Goal: Information Seeking & Learning: Check status

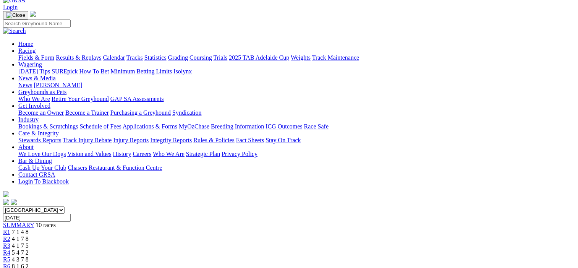
scroll to position [38, 0]
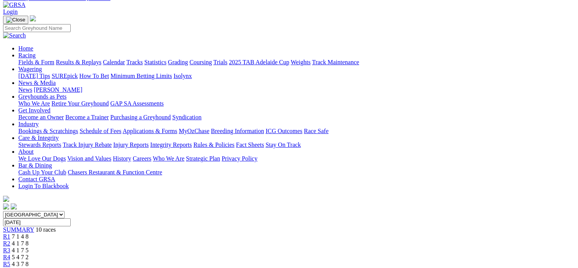
click at [10, 240] on span "R2" at bounding box center [6, 243] width 7 height 6
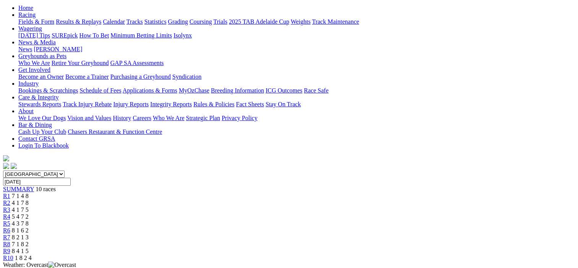
scroll to position [76, 0]
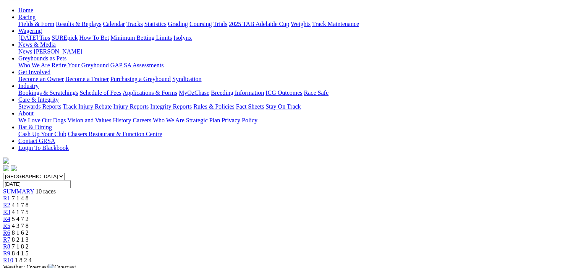
click at [10, 209] on span "R3" at bounding box center [6, 212] width 7 height 6
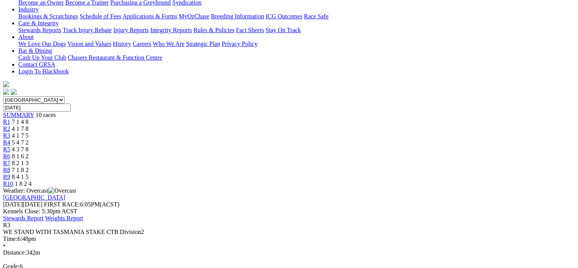
scroll to position [38, 0]
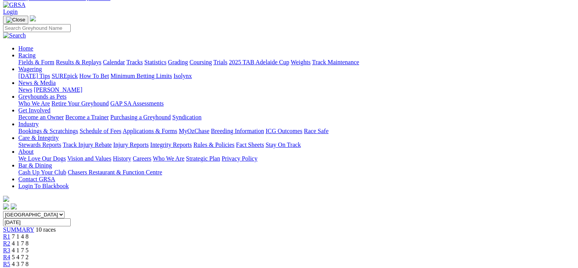
click at [10, 254] on span "R4" at bounding box center [6, 257] width 7 height 6
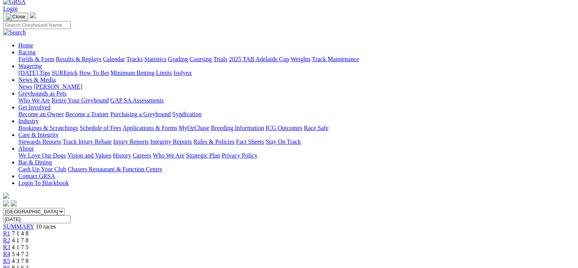
scroll to position [38, 0]
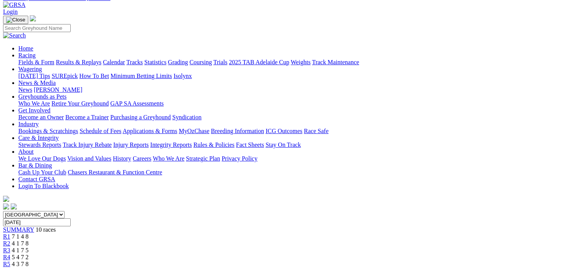
click at [10, 261] on span "R5" at bounding box center [6, 264] width 7 height 6
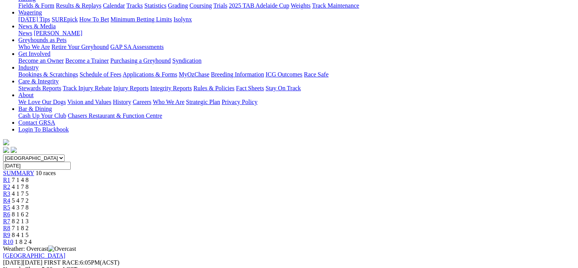
scroll to position [76, 0]
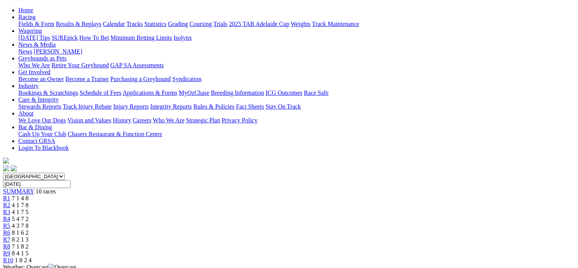
click at [10, 229] on span "R6" at bounding box center [6, 232] width 7 height 6
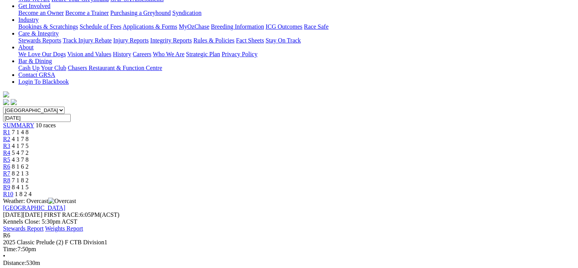
scroll to position [38, 0]
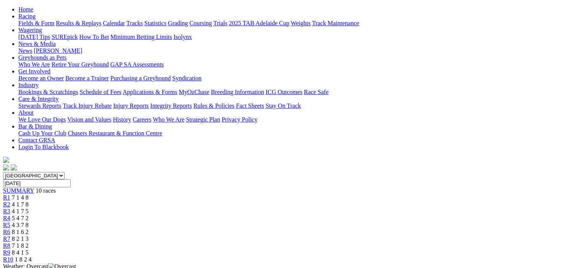
scroll to position [76, 0]
click at [10, 243] on span "R8" at bounding box center [6, 246] width 7 height 6
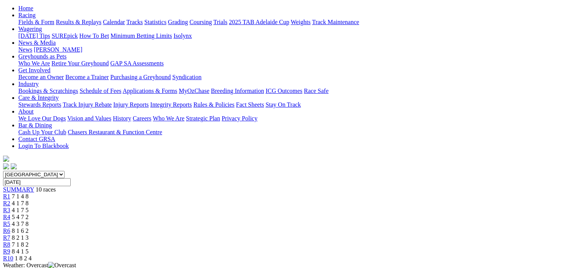
scroll to position [76, 0]
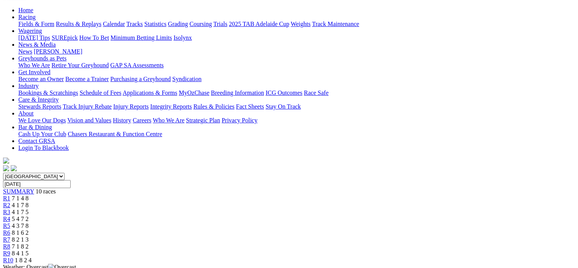
click at [10, 250] on span "R9" at bounding box center [6, 253] width 7 height 6
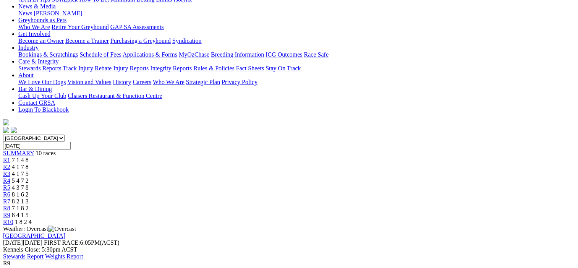
scroll to position [76, 0]
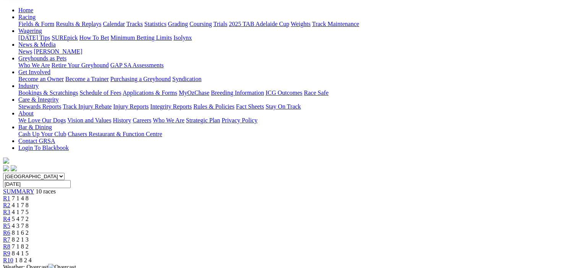
click at [13, 257] on span "R10" at bounding box center [8, 260] width 10 height 6
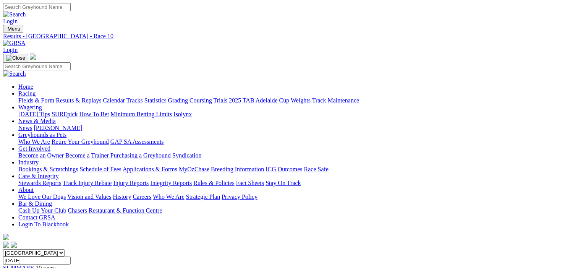
click at [85, 97] on link "Results & Replays" at bounding box center [78, 100] width 45 height 6
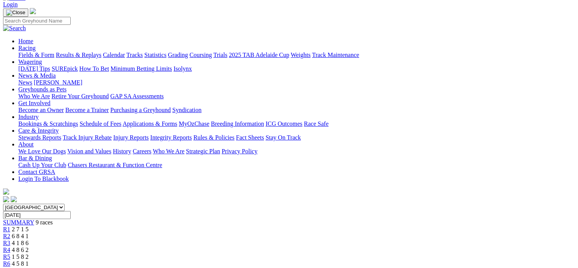
scroll to position [38, 0]
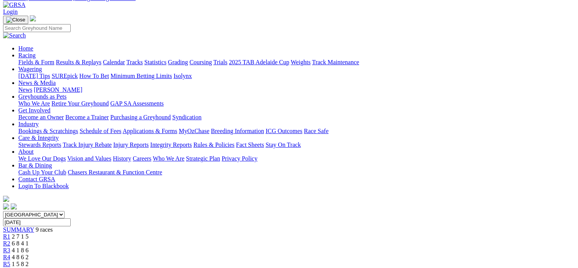
click at [10, 240] on span "R2" at bounding box center [6, 243] width 7 height 6
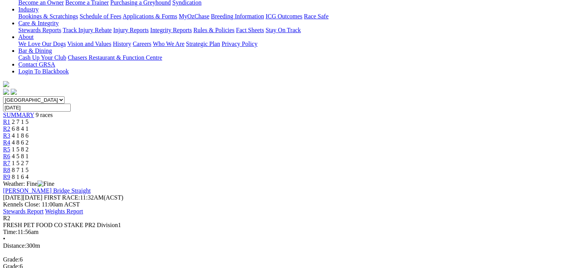
scroll to position [76, 0]
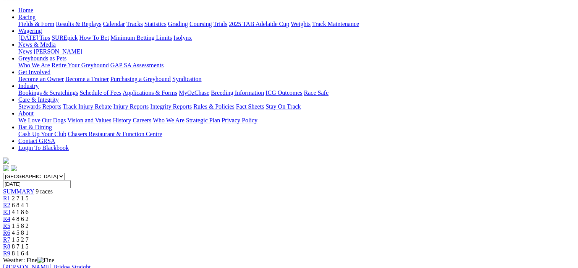
click at [10, 209] on span "R3" at bounding box center [6, 212] width 7 height 6
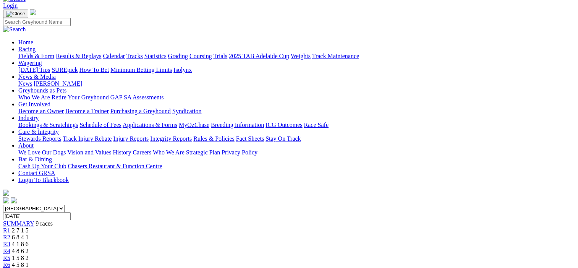
scroll to position [38, 0]
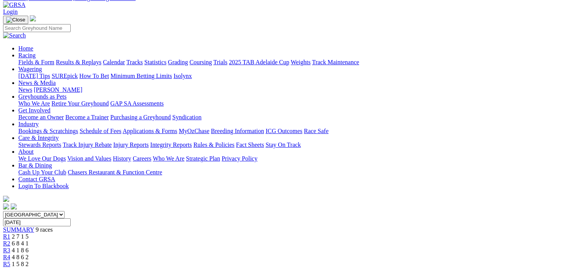
click at [10, 254] on span "R4" at bounding box center [6, 257] width 7 height 6
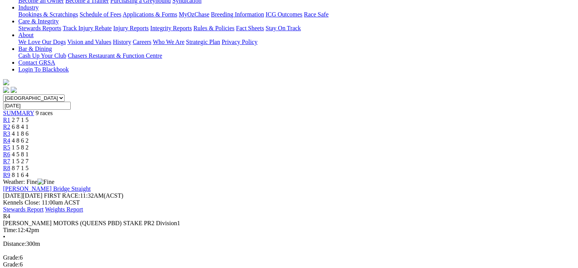
scroll to position [76, 0]
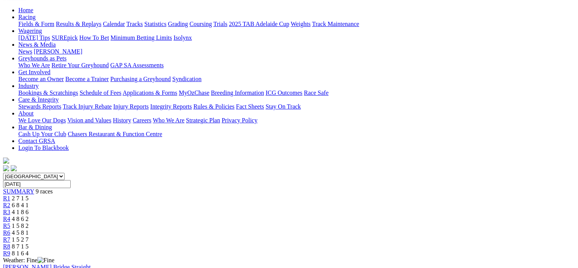
click at [10, 222] on span "R5" at bounding box center [6, 225] width 7 height 6
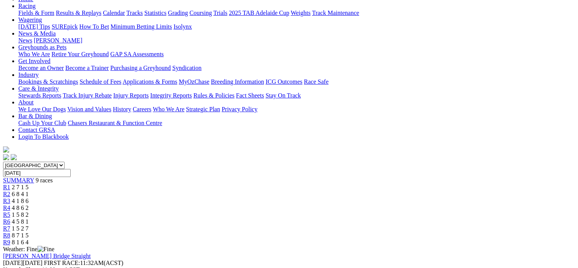
scroll to position [76, 0]
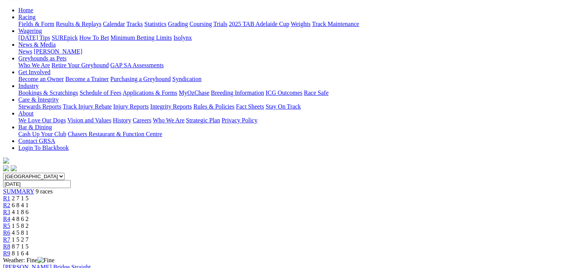
click at [10, 229] on span "R6" at bounding box center [6, 232] width 7 height 6
click at [10, 236] on span "R7" at bounding box center [6, 239] width 7 height 6
click at [10, 243] on span "R8" at bounding box center [6, 246] width 7 height 6
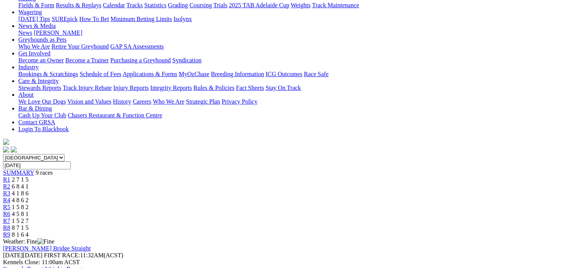
scroll to position [76, 0]
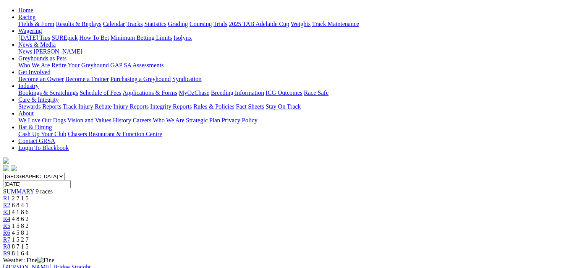
click at [10, 250] on span "R9" at bounding box center [6, 253] width 7 height 6
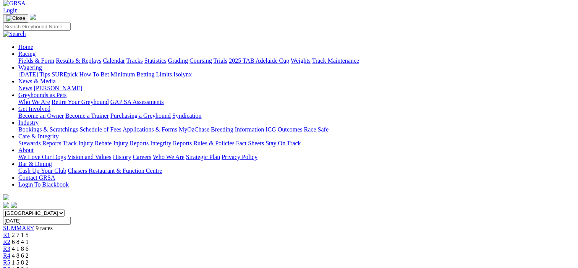
scroll to position [38, 0]
